Goal: Information Seeking & Learning: Learn about a topic

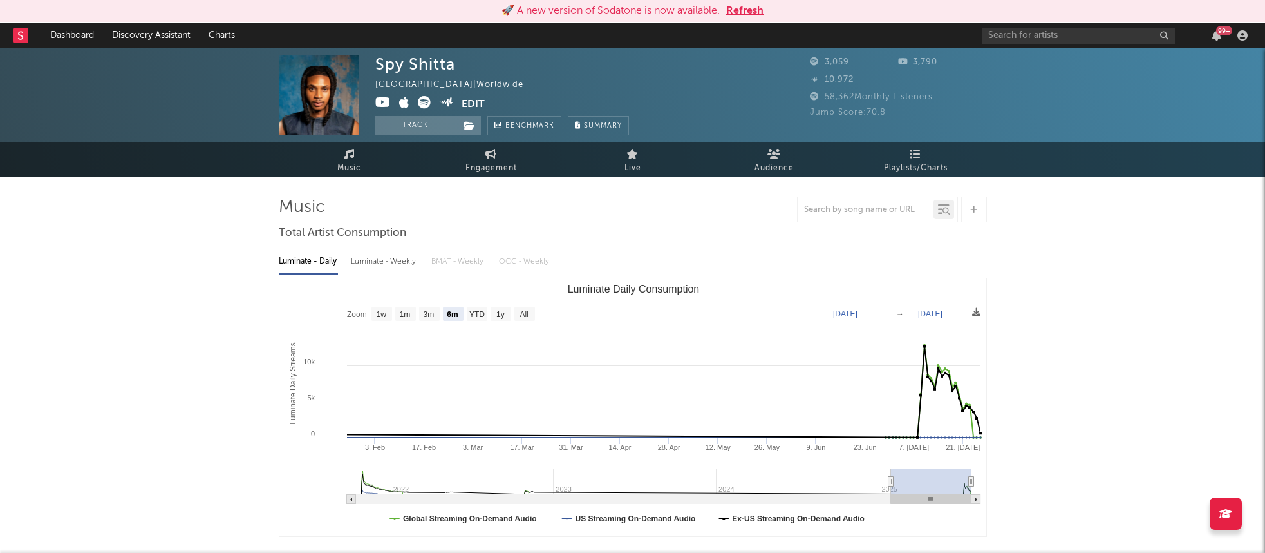
select select "6m"
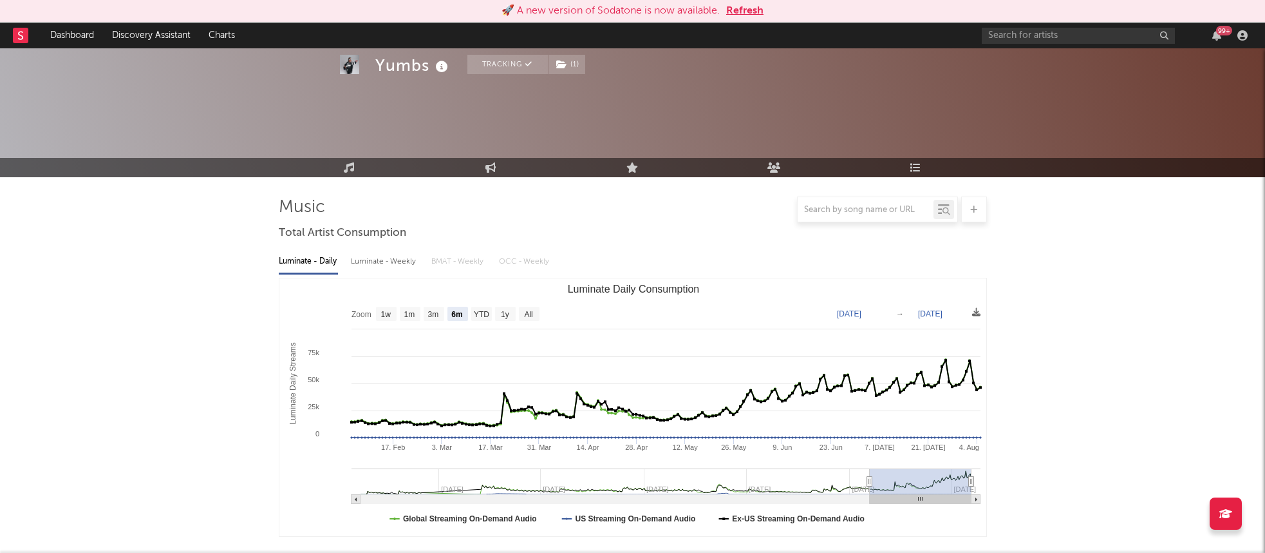
select select "6m"
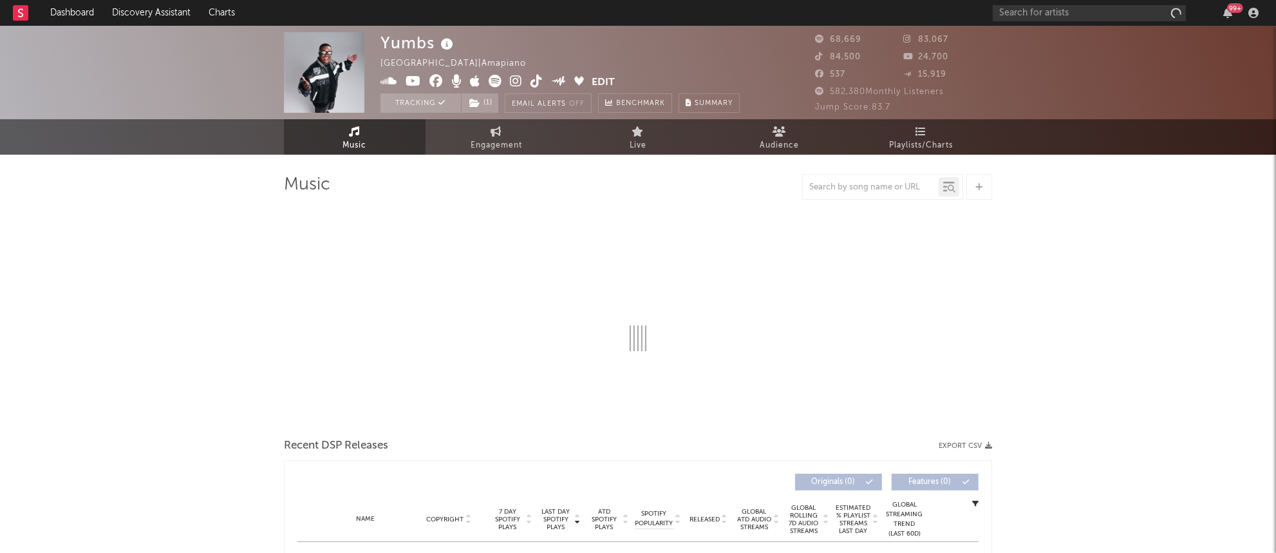
select select "6m"
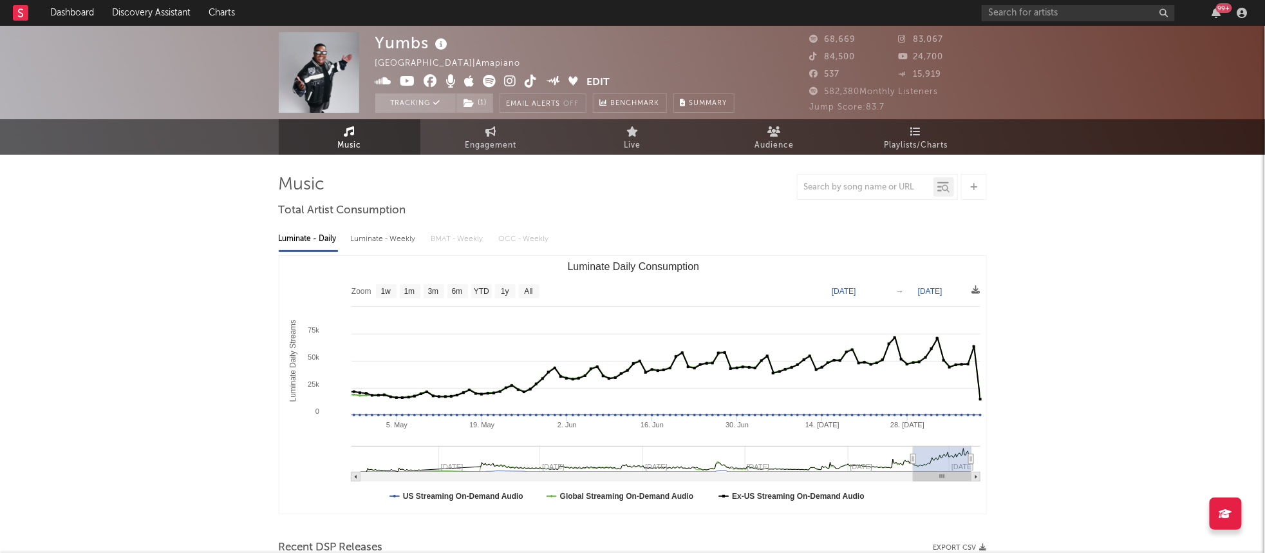
type input "2025-05-03"
select select "3m"
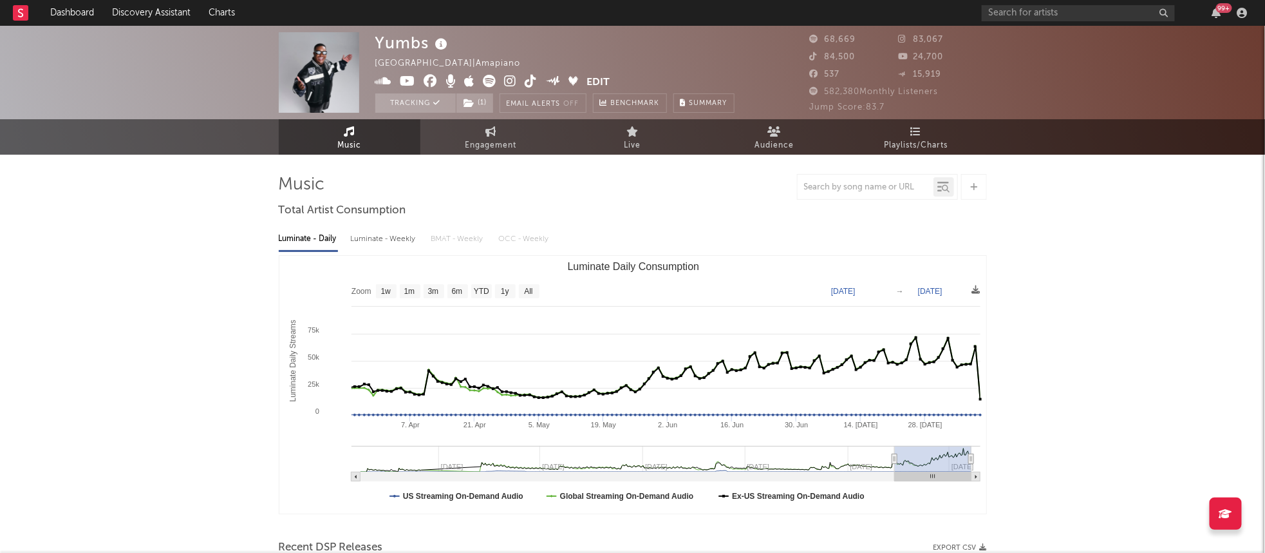
type input "2025-02-24"
select select "6m"
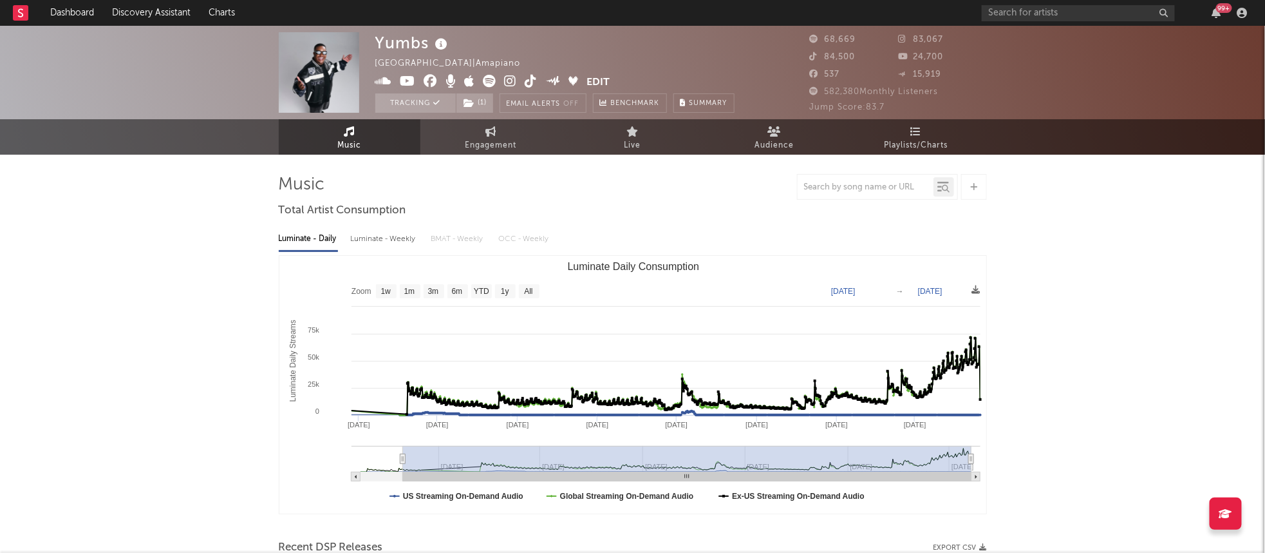
type input "2022-09-01"
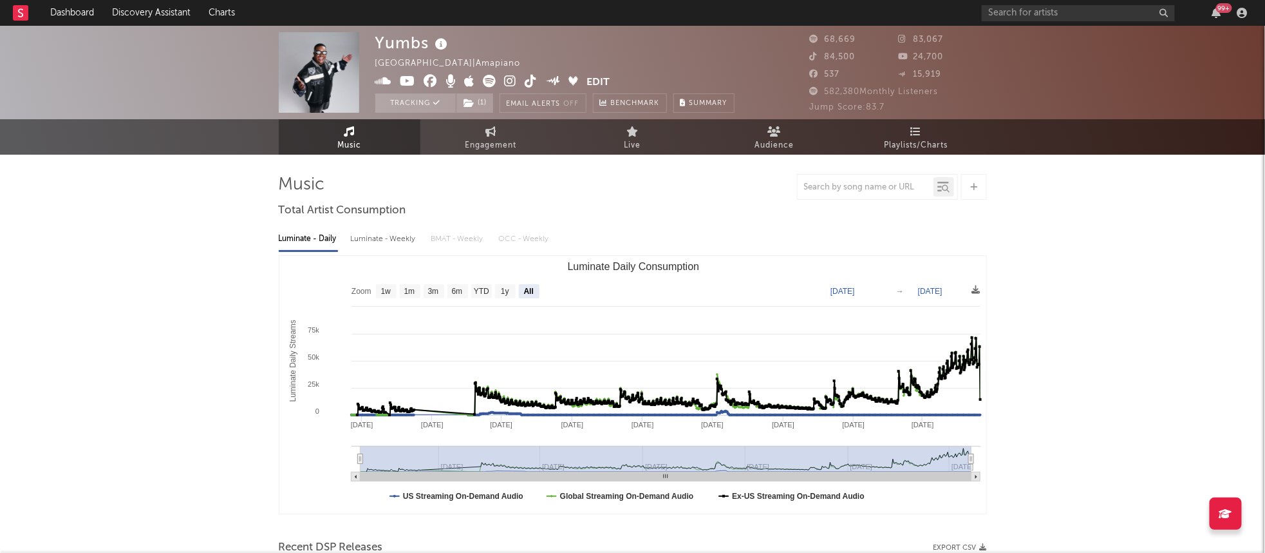
select select "All"
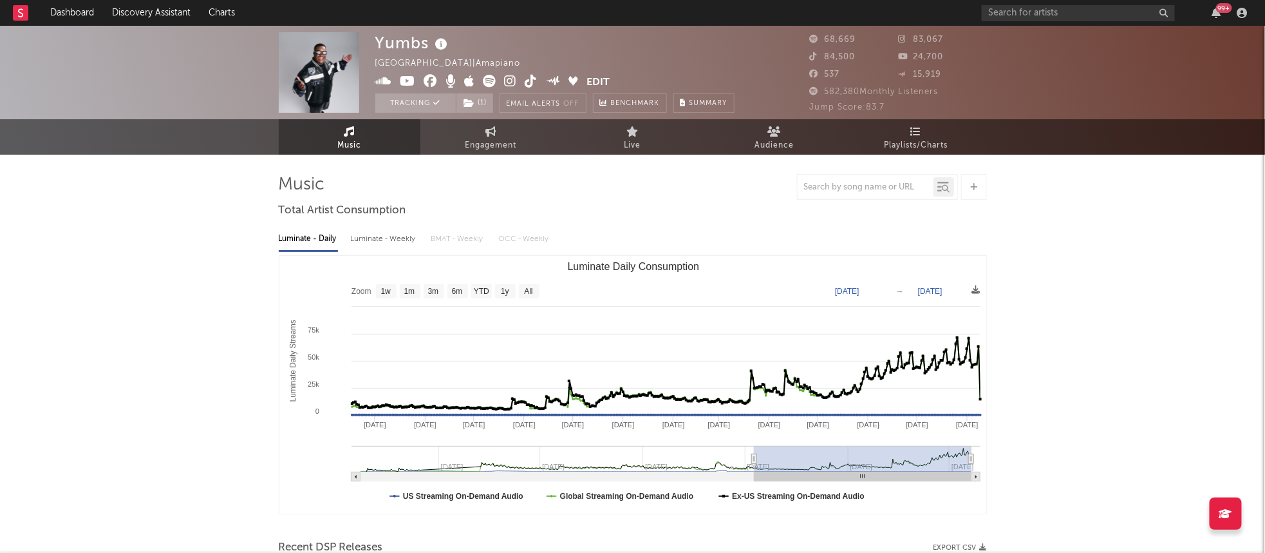
type input "2024-07-27"
drag, startPoint x: 868, startPoint y: 455, endPoint x: 760, endPoint y: 462, distance: 108.4
click at [760, 462] on icon "Luminate Daily Consumption" at bounding box center [759, 459] width 5 height 10
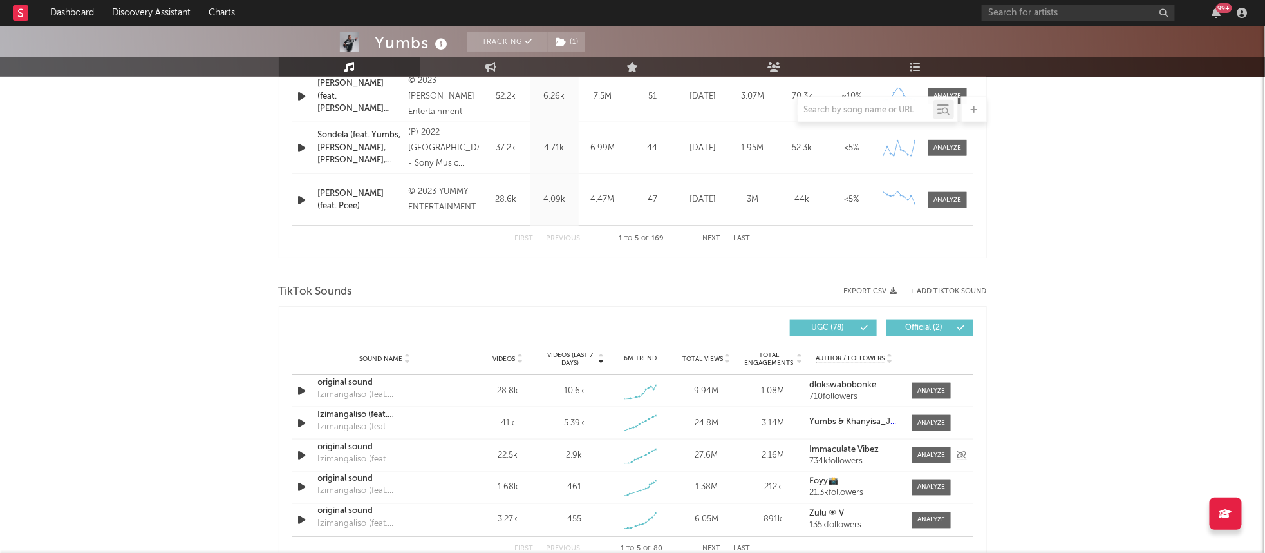
scroll to position [680, 0]
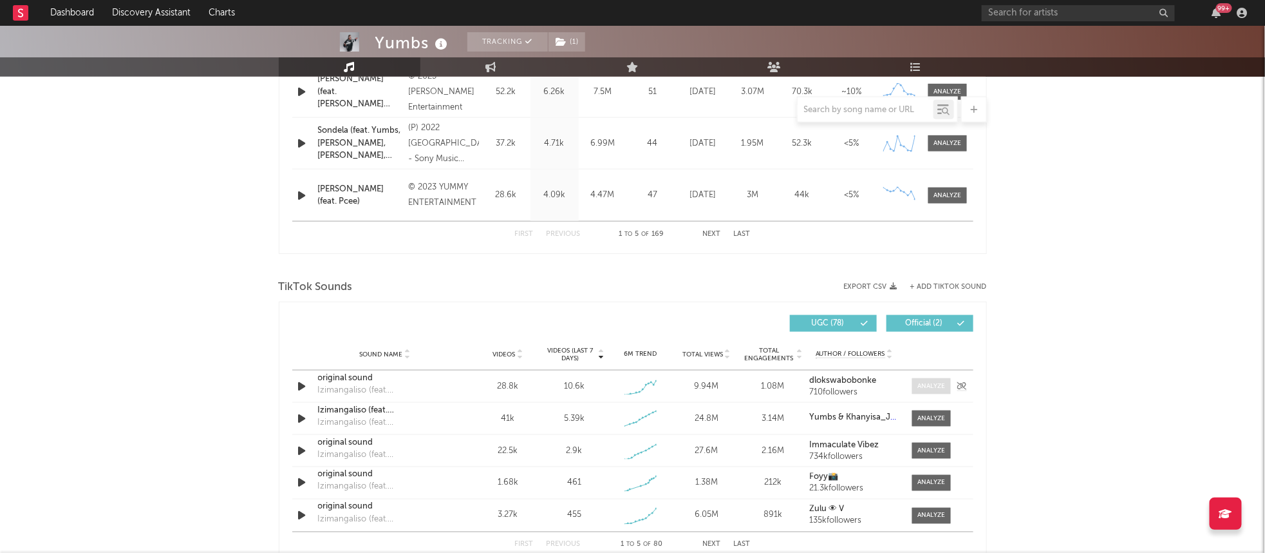
click at [934, 392] on span at bounding box center [932, 386] width 39 height 16
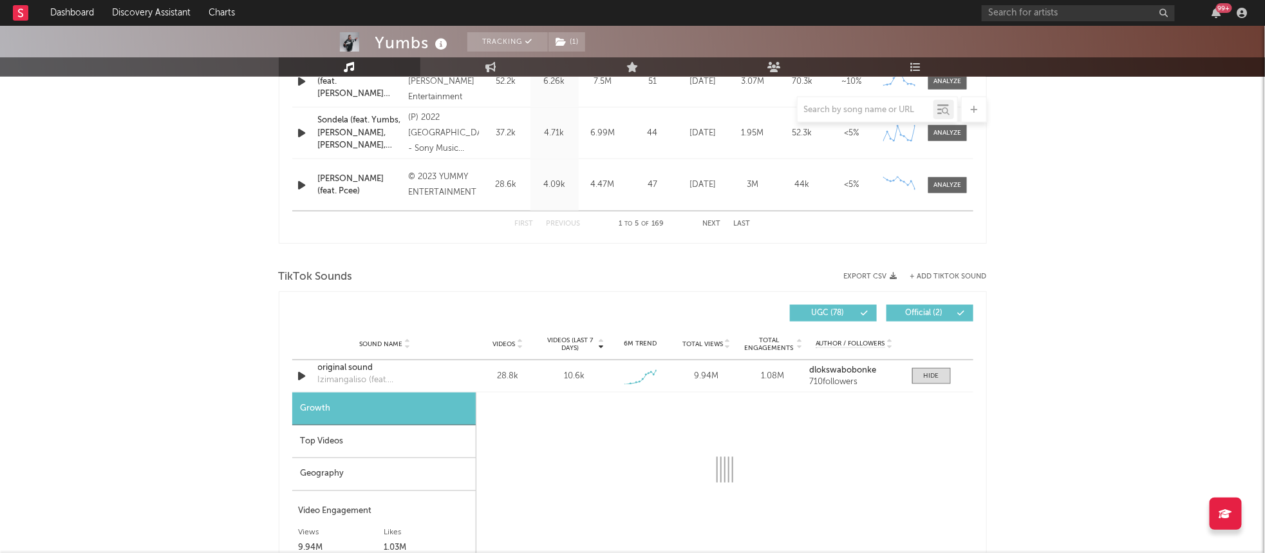
select select "1w"
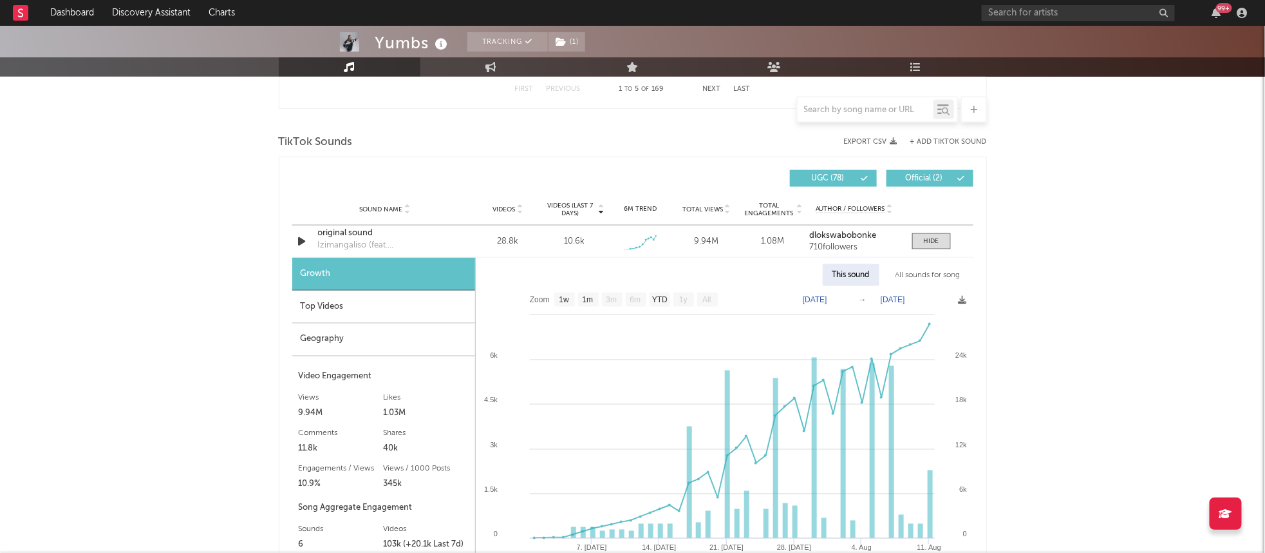
scroll to position [825, 0]
click at [934, 240] on div at bounding box center [931, 241] width 15 height 10
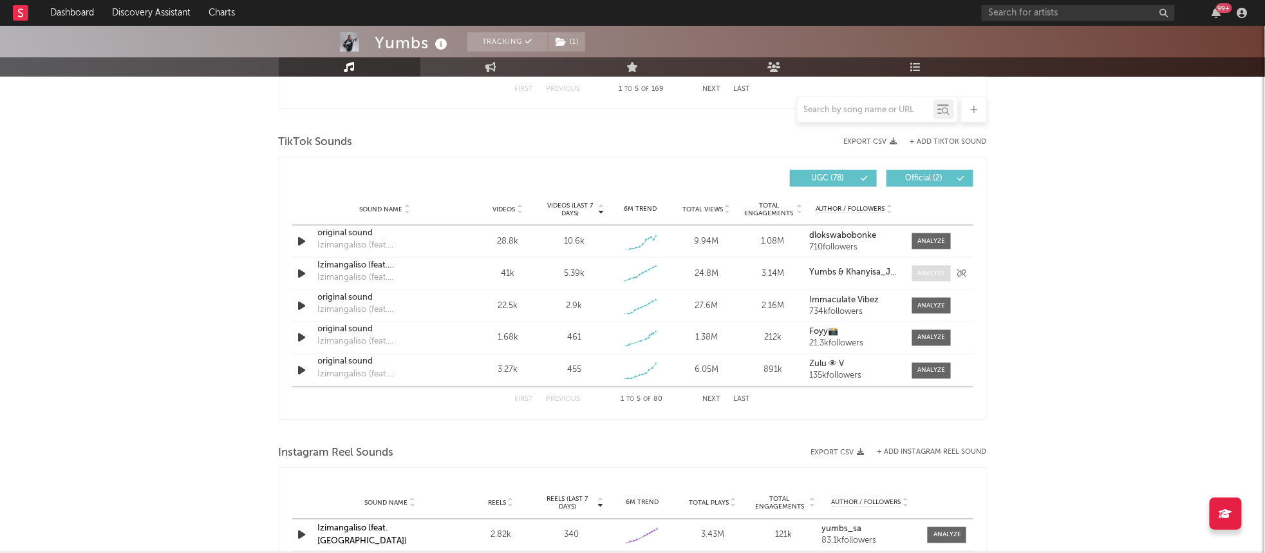
click at [930, 278] on span at bounding box center [932, 273] width 39 height 16
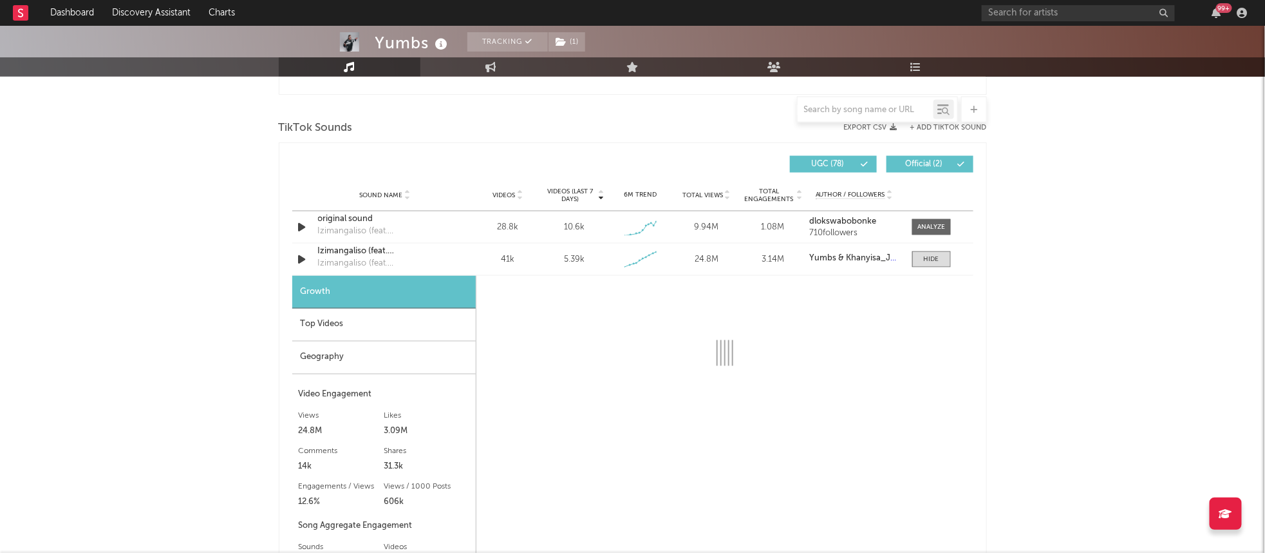
scroll to position [840, 0]
select select "1w"
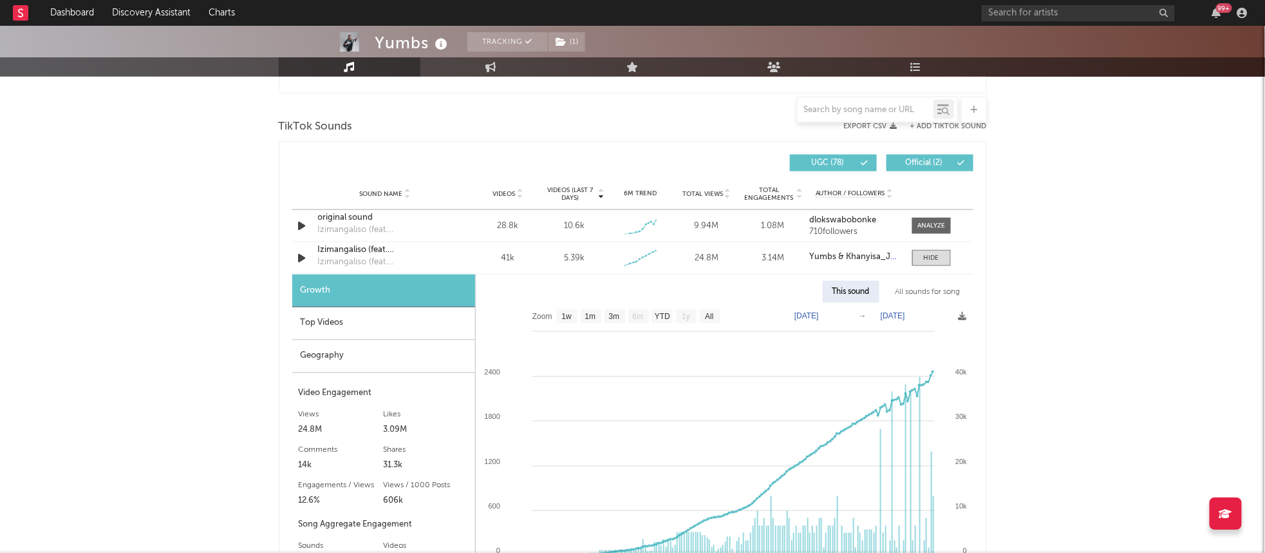
scroll to position [844, 0]
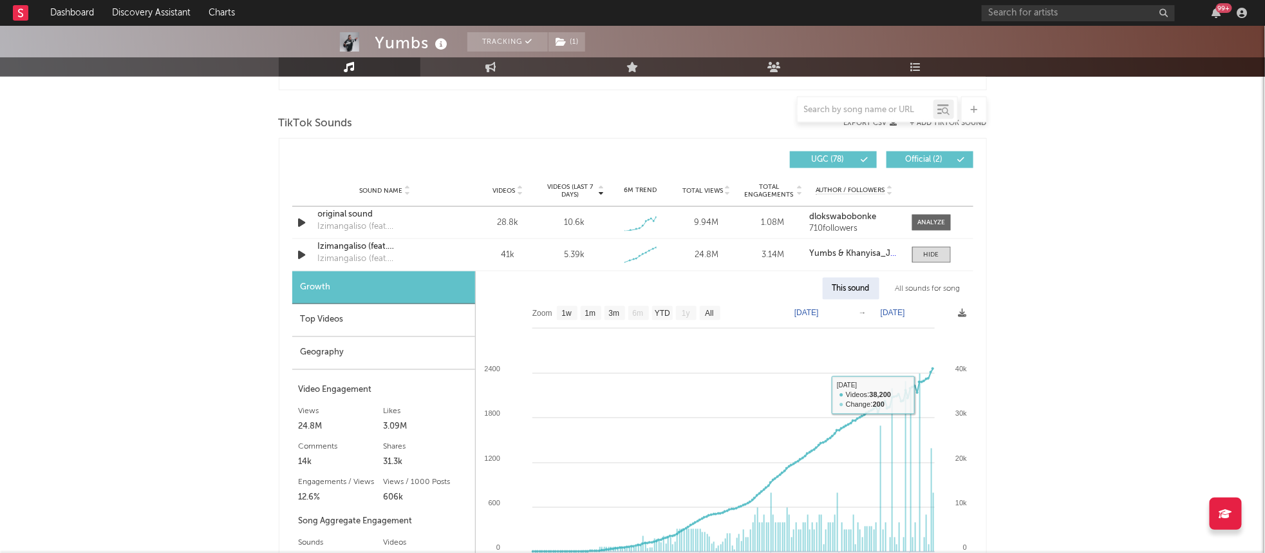
click at [1041, 364] on div "Yumbs Tracking ( 1 ) South Africa | Amapiano Edit Tracking ( 1 ) Email Alerts O…" at bounding box center [632, 332] width 1265 height 2300
click at [927, 254] on div at bounding box center [931, 255] width 15 height 10
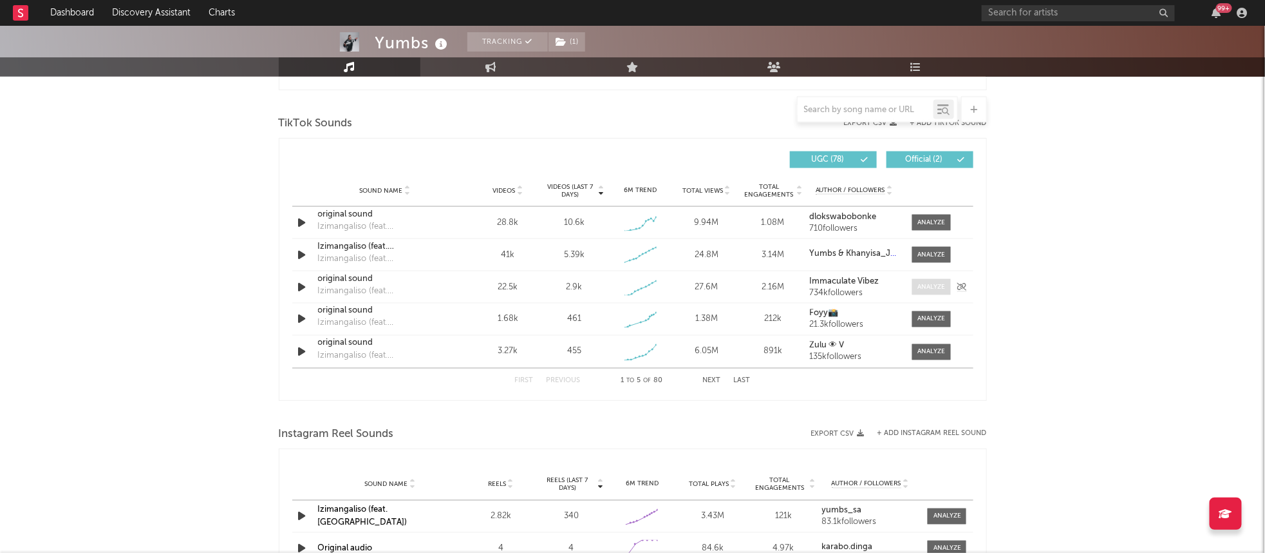
click at [938, 285] on div at bounding box center [932, 287] width 28 height 10
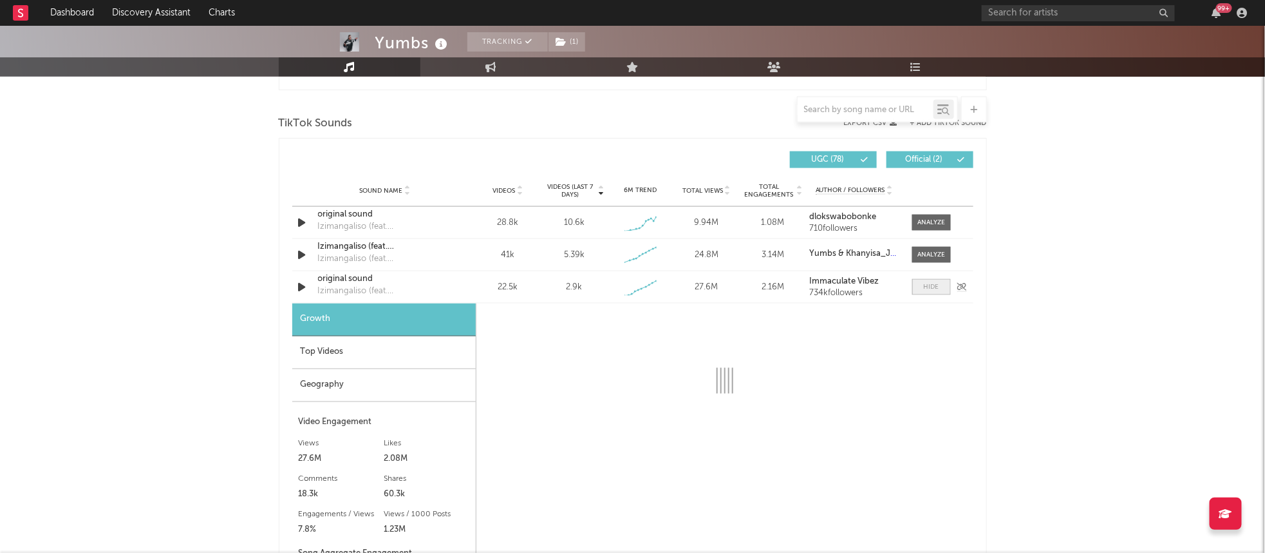
select select "1w"
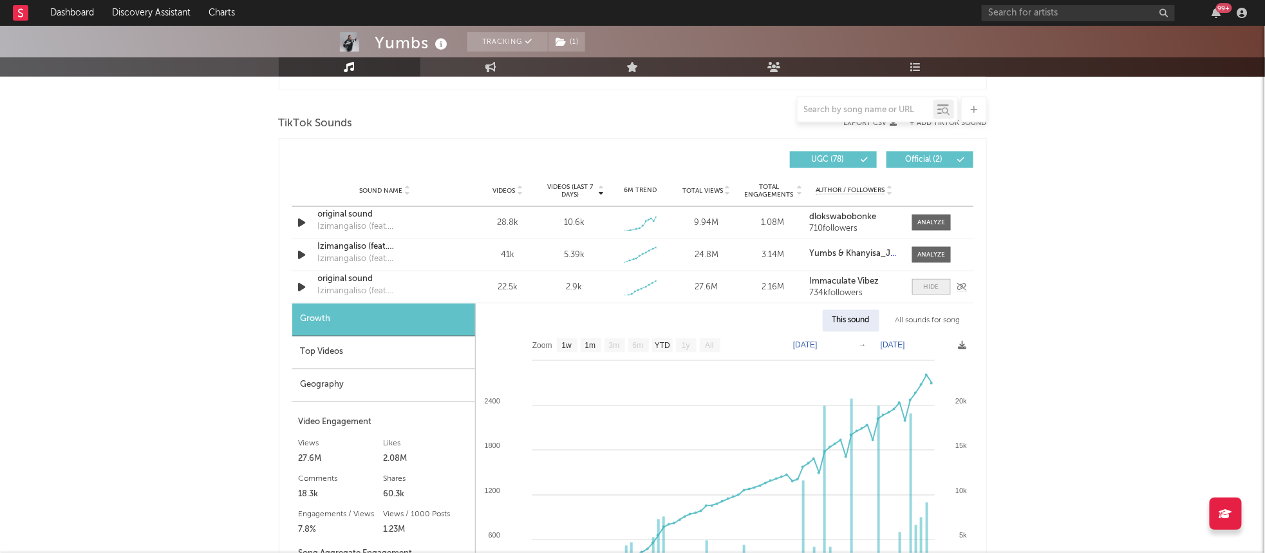
click at [931, 289] on div at bounding box center [931, 287] width 15 height 10
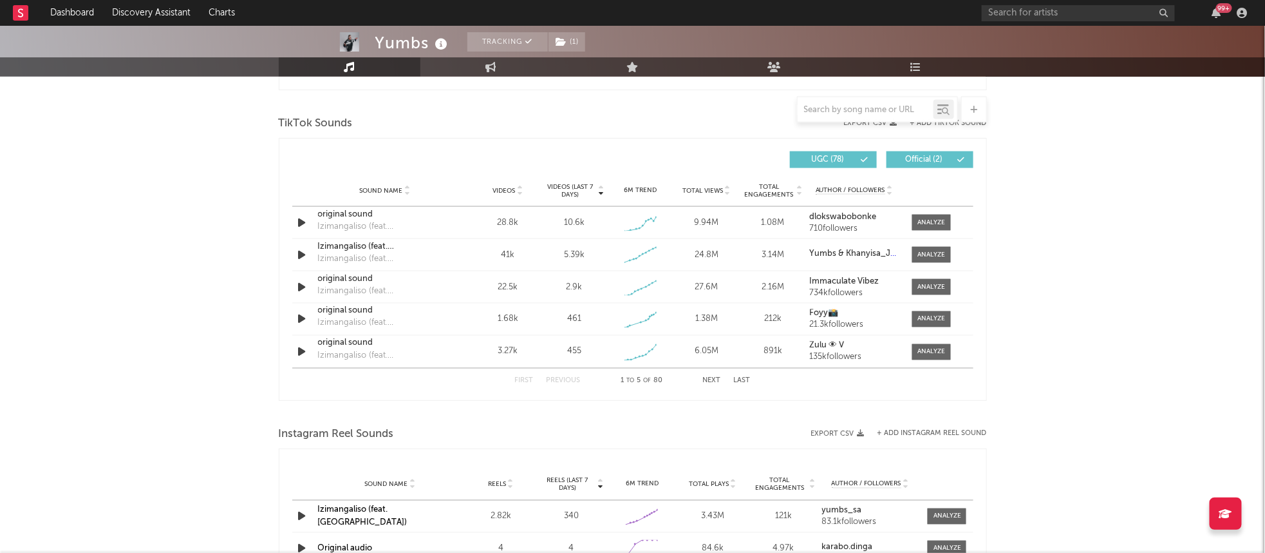
click at [175, 202] on div "Yumbs Tracking ( 1 ) South Africa | Amapiano Edit Tracking ( 1 ) Email Alerts O…" at bounding box center [632, 154] width 1265 height 1945
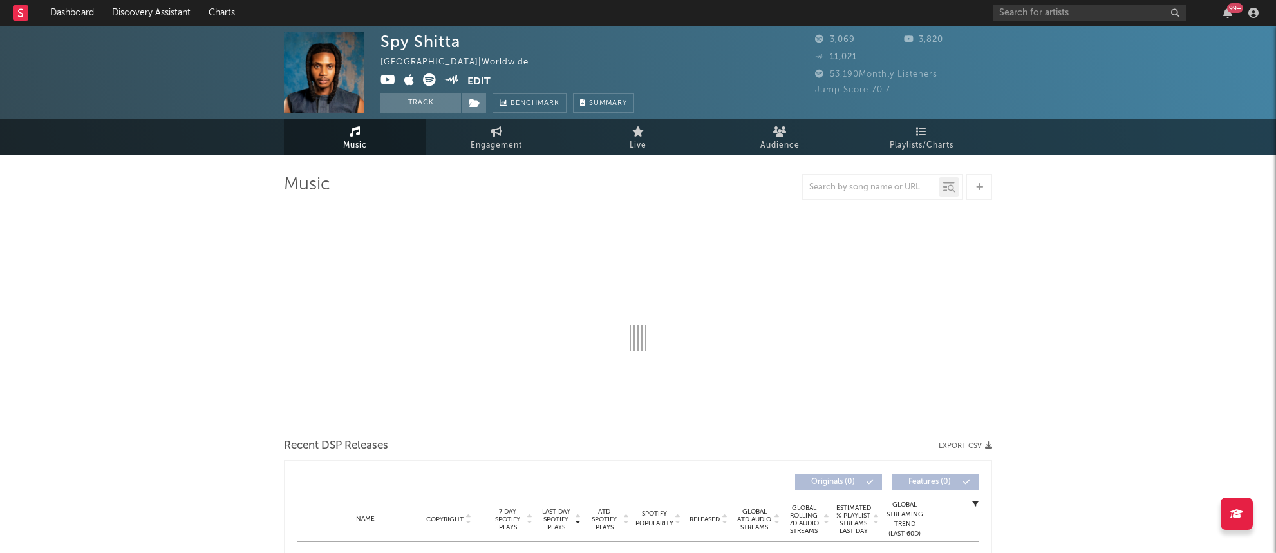
select select "6m"
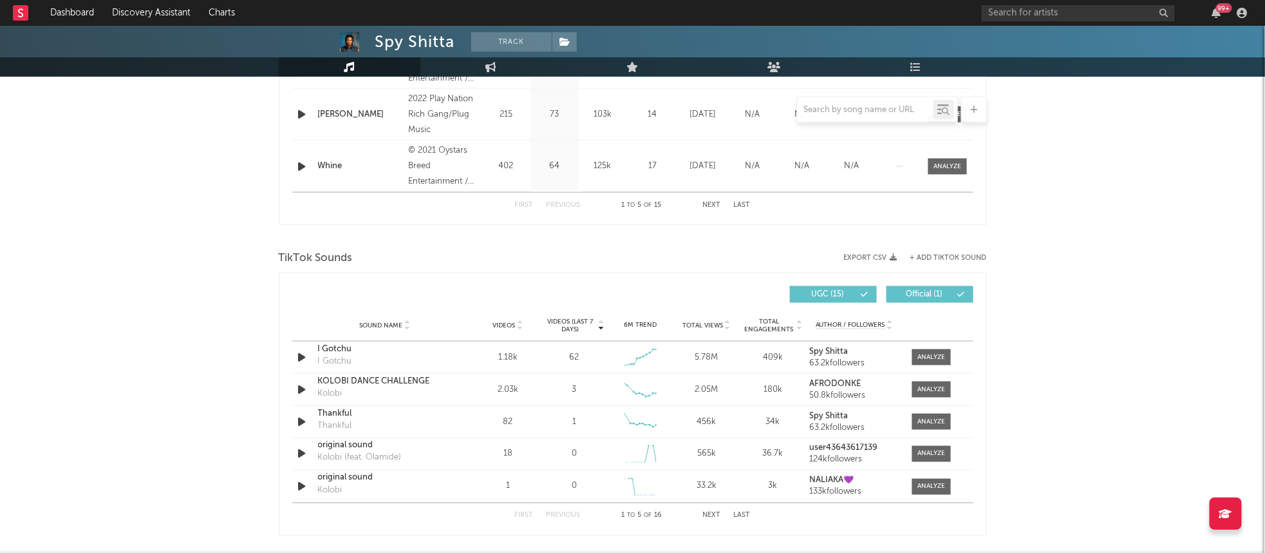
scroll to position [437, 0]
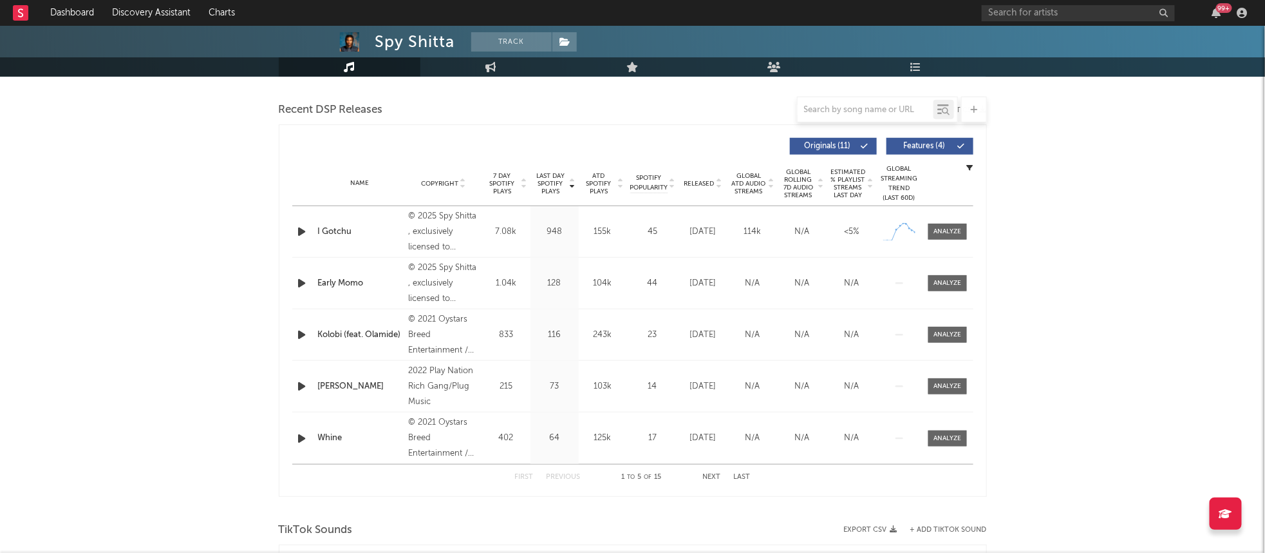
drag, startPoint x: 209, startPoint y: 211, endPoint x: 238, endPoint y: 213, distance: 29.0
click at [211, 211] on div "Spy Shitta Track [GEOGRAPHIC_DATA] | Worldwide Edit Track Benchmark Summary 3,0…" at bounding box center [632, 560] width 1265 height 1945
click at [943, 230] on div at bounding box center [948, 232] width 28 height 10
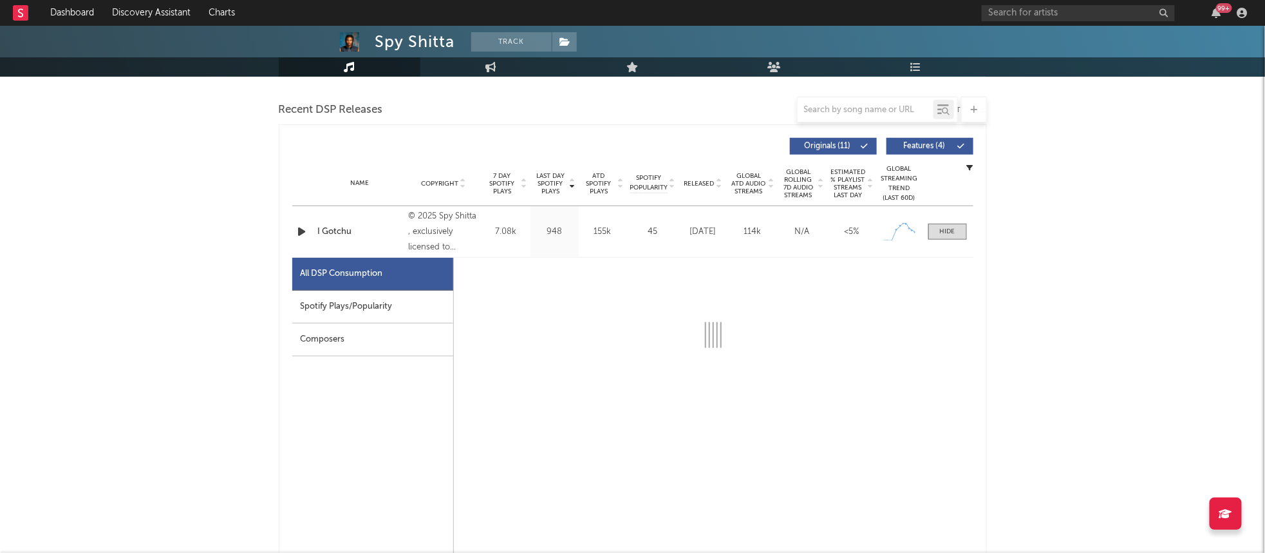
select select "1w"
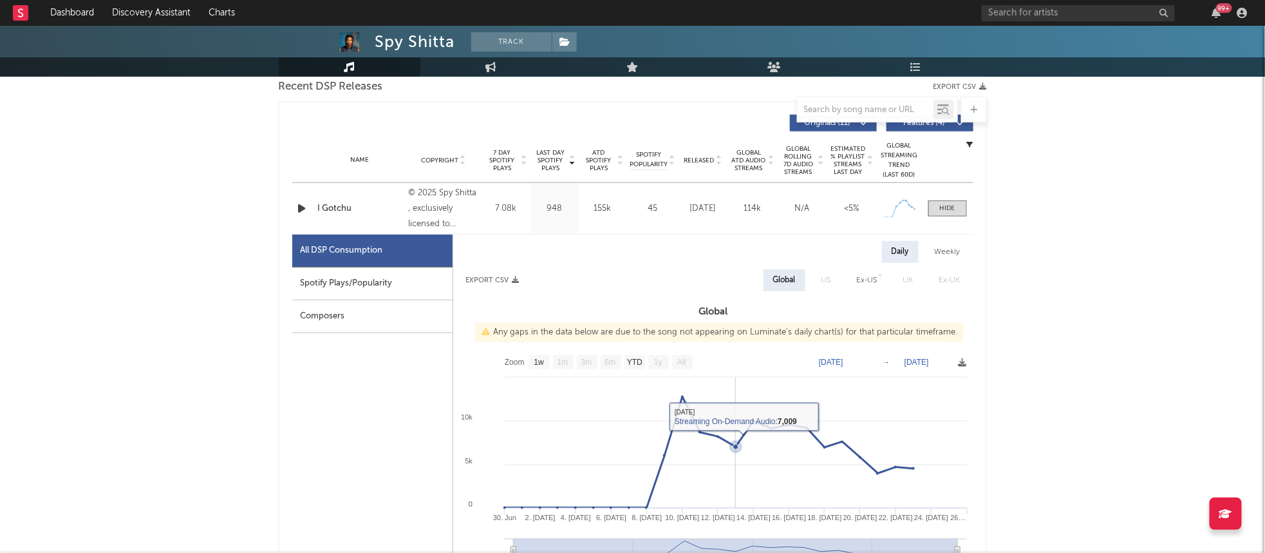
scroll to position [474, 0]
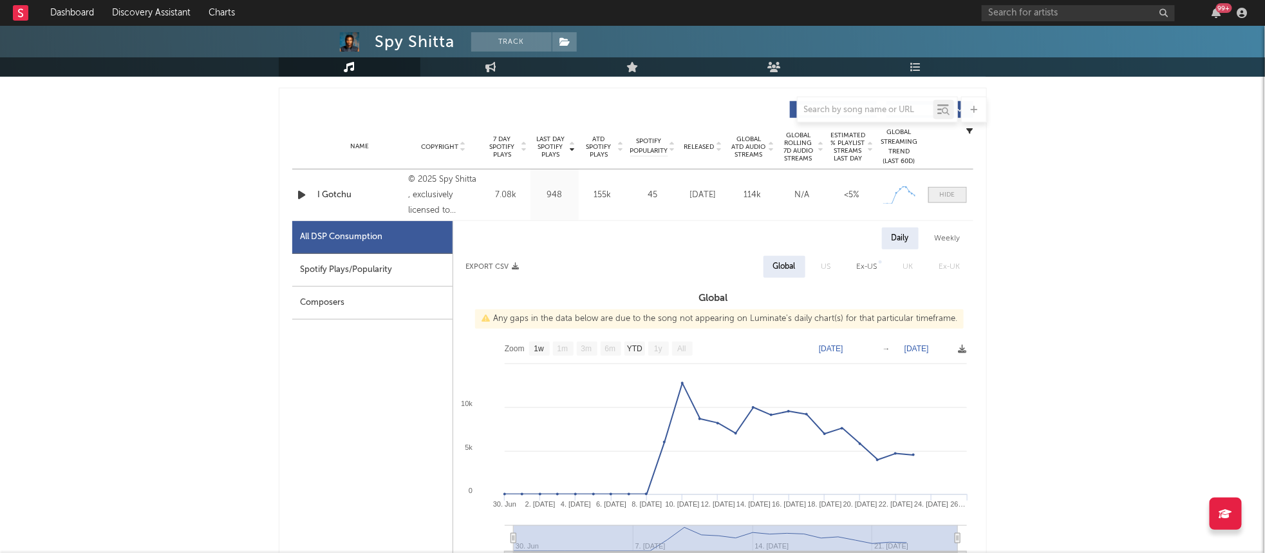
click at [945, 187] on span at bounding box center [948, 195] width 39 height 16
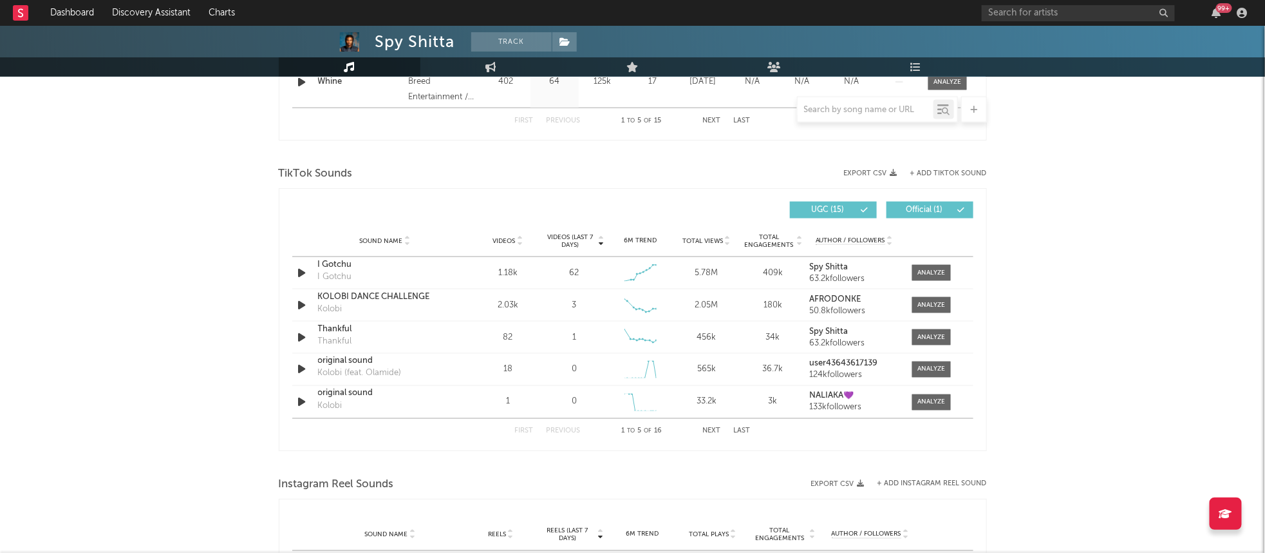
scroll to position [799, 0]
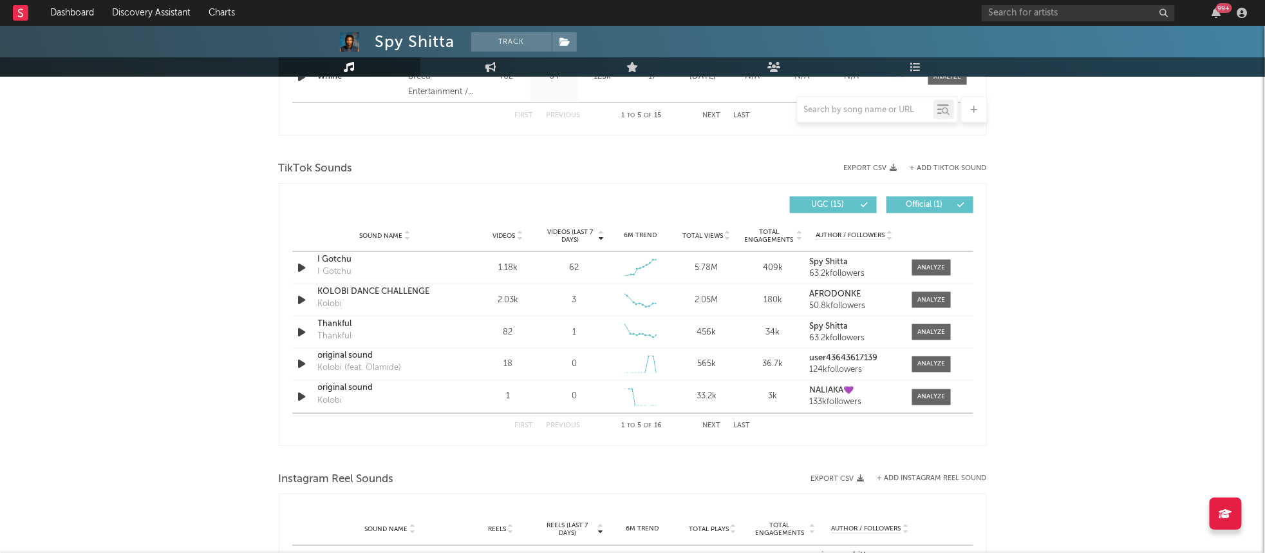
click at [194, 286] on div "Spy Shitta Track [GEOGRAPHIC_DATA] | Worldwide Edit Track Benchmark Summary 3,0…" at bounding box center [632, 199] width 1265 height 1945
click at [929, 269] on div at bounding box center [932, 268] width 28 height 10
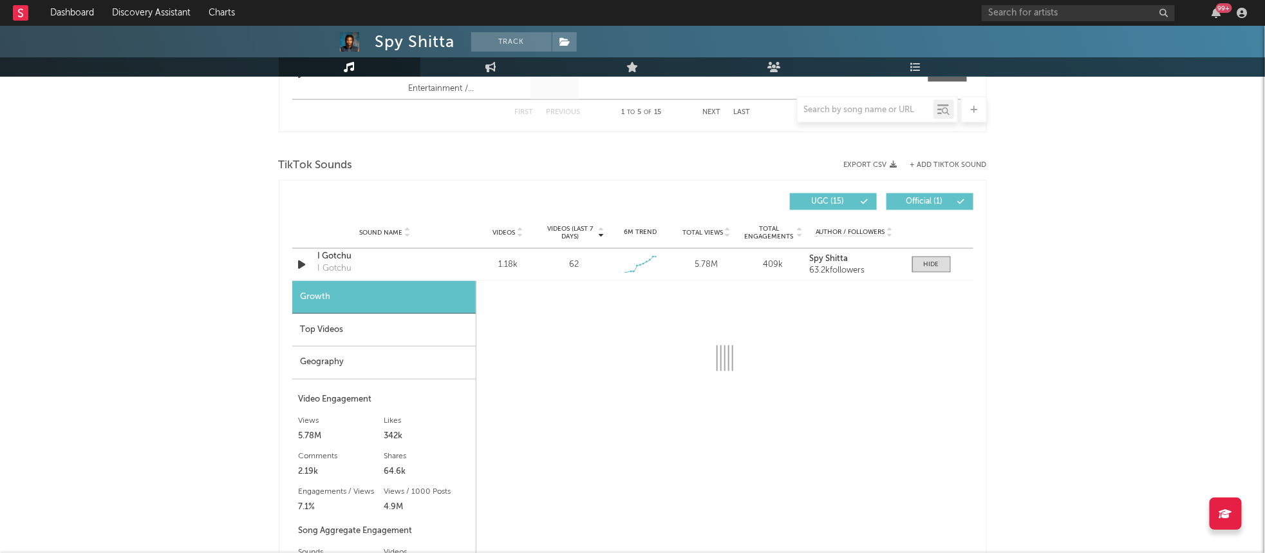
select select "1w"
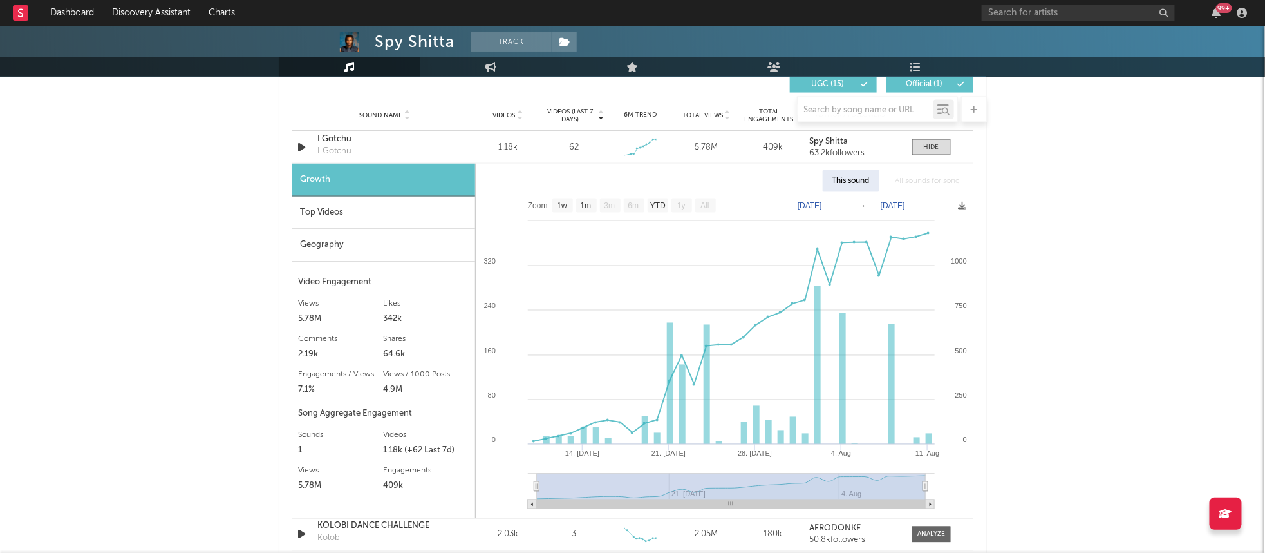
scroll to position [922, 0]
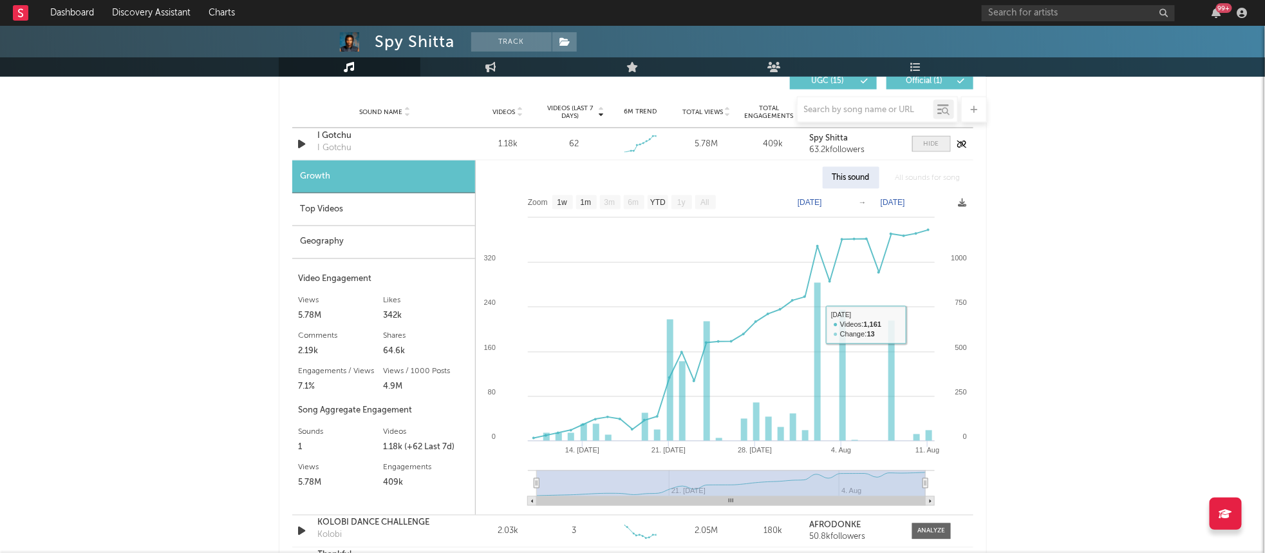
click at [940, 142] on span at bounding box center [932, 144] width 39 height 16
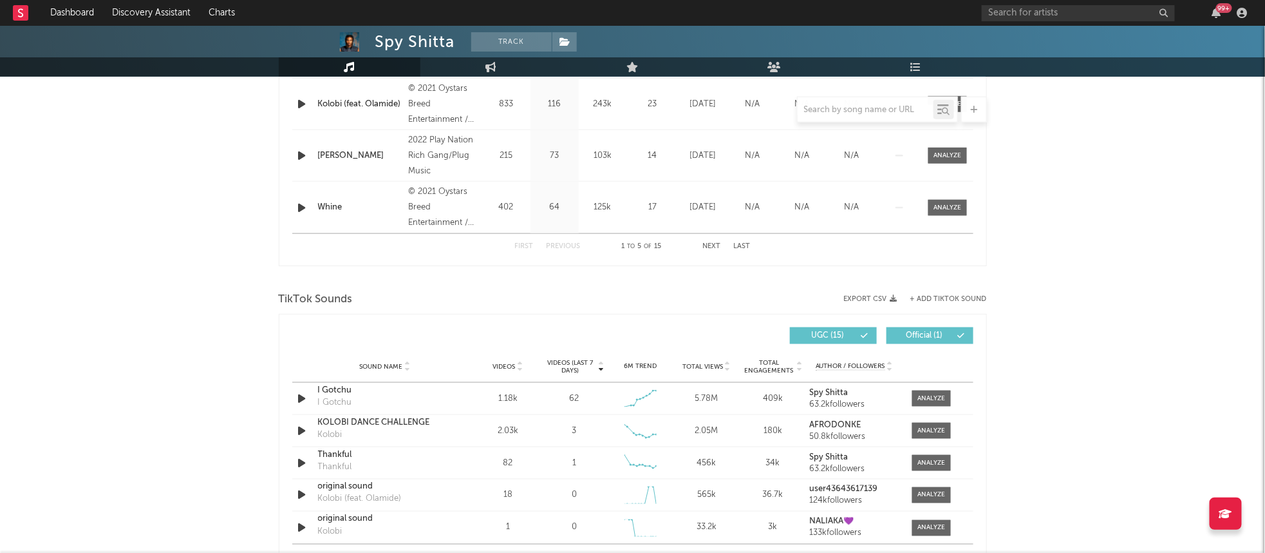
scroll to position [669, 0]
